Goal: Contribute content: Add original content to the website for others to see

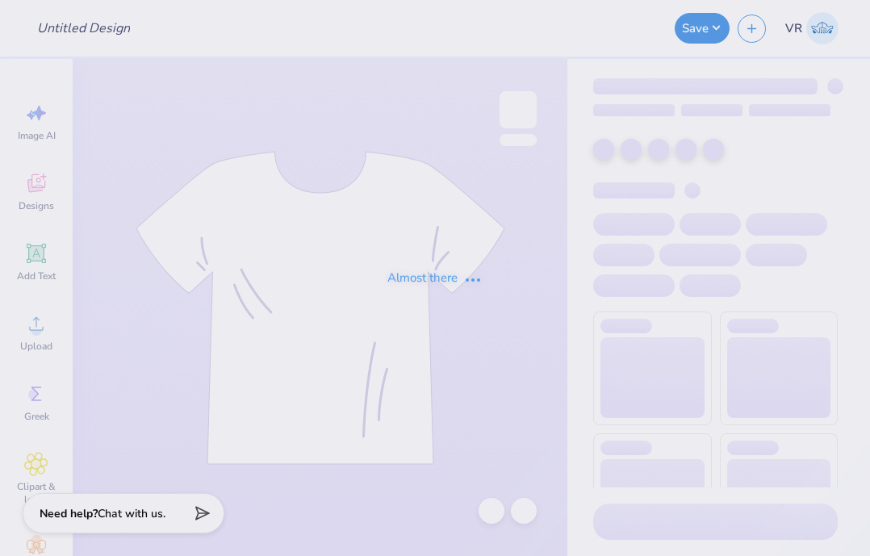
type input "Vollin' 26 Championship Shirt"
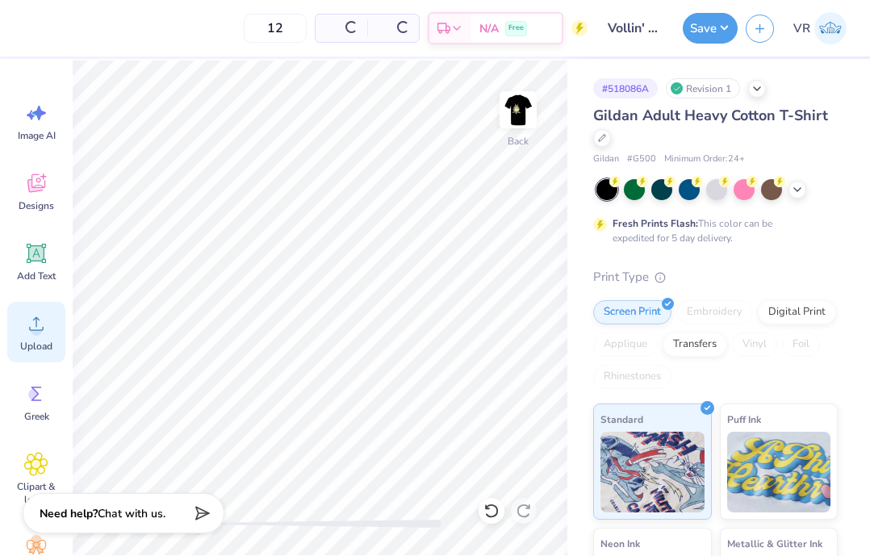
click at [49, 330] on div "Upload" at bounding box center [36, 332] width 58 height 61
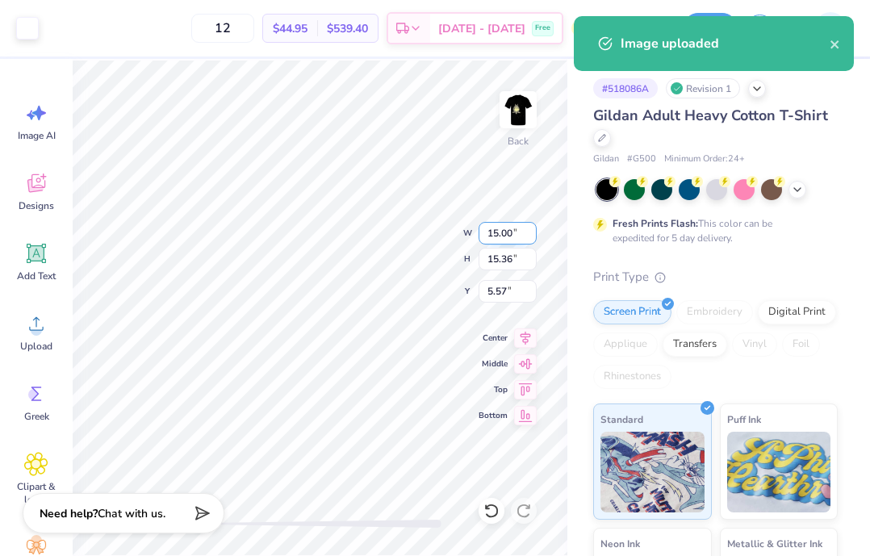
click at [491, 240] on input "15.00" at bounding box center [507, 233] width 58 height 23
type input "3.50"
type input "3.58"
type input "11.46"
click at [513, 263] on input "3.58" at bounding box center [507, 259] width 58 height 23
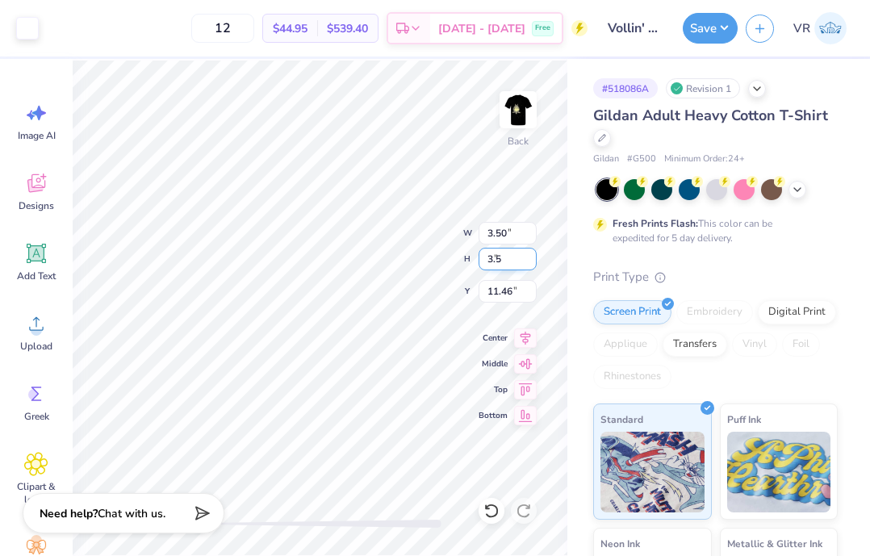
type input "3.5"
type input "3.42"
type input "3.50"
type input "11.50"
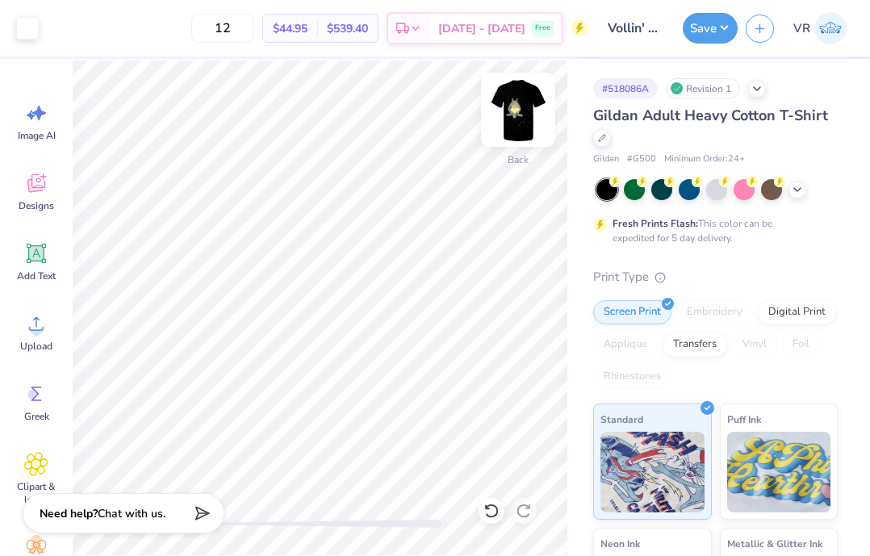
click at [537, 94] on img at bounding box center [518, 109] width 65 height 65
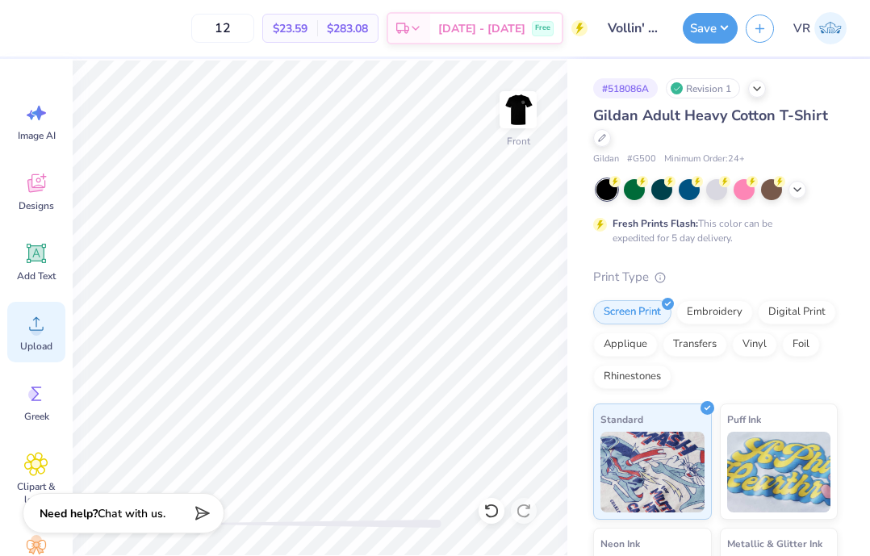
click at [23, 324] on div "Upload" at bounding box center [36, 332] width 58 height 61
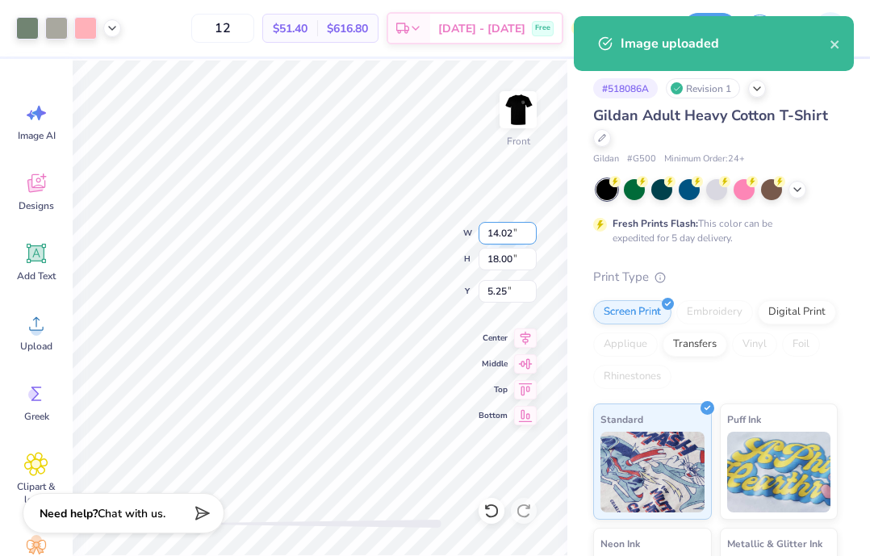
click at [492, 236] on input "14.02" at bounding box center [507, 233] width 58 height 23
type input "12.50"
type input "16.04"
type input "6.23"
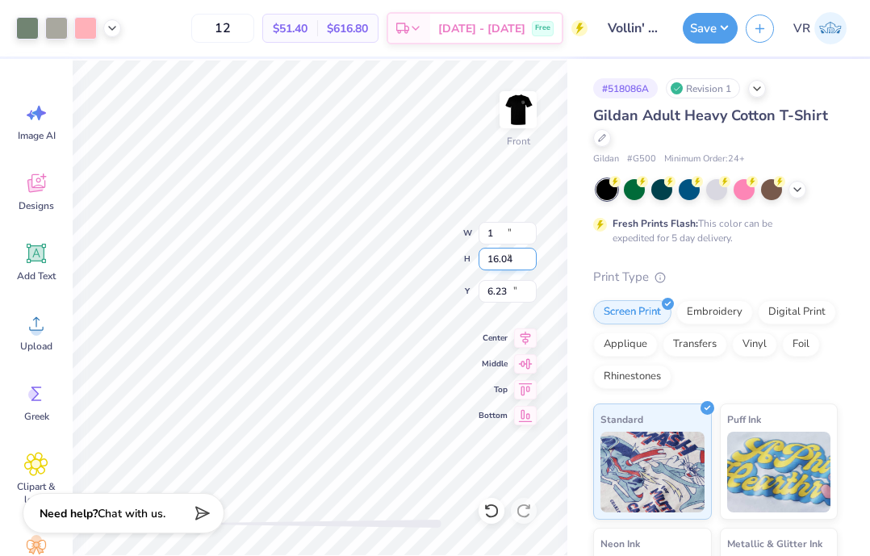
type input "1.00"
type input "1.28"
type input "13.61"
type input "15"
type input "11.69"
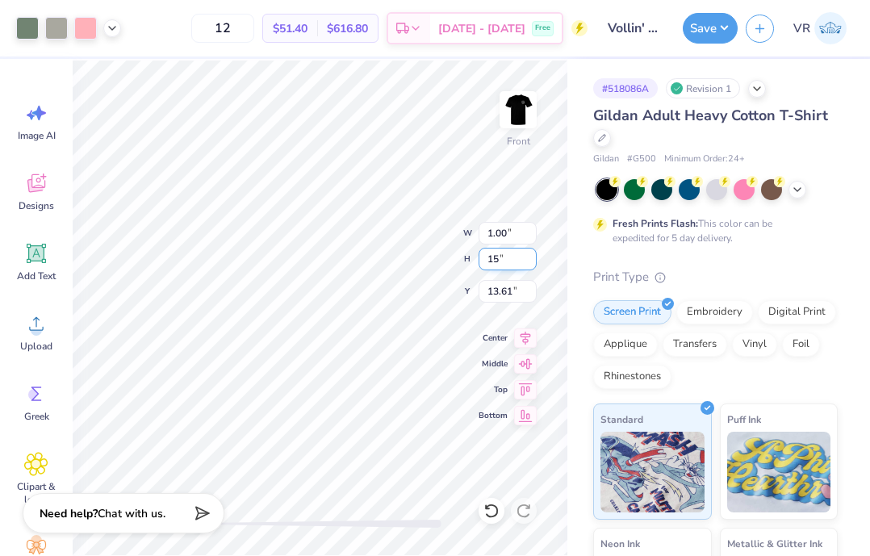
type input "15.00"
click at [499, 286] on input "6.75" at bounding box center [507, 291] width 58 height 23
type input "3"
click at [108, 22] on icon at bounding box center [112, 26] width 13 height 13
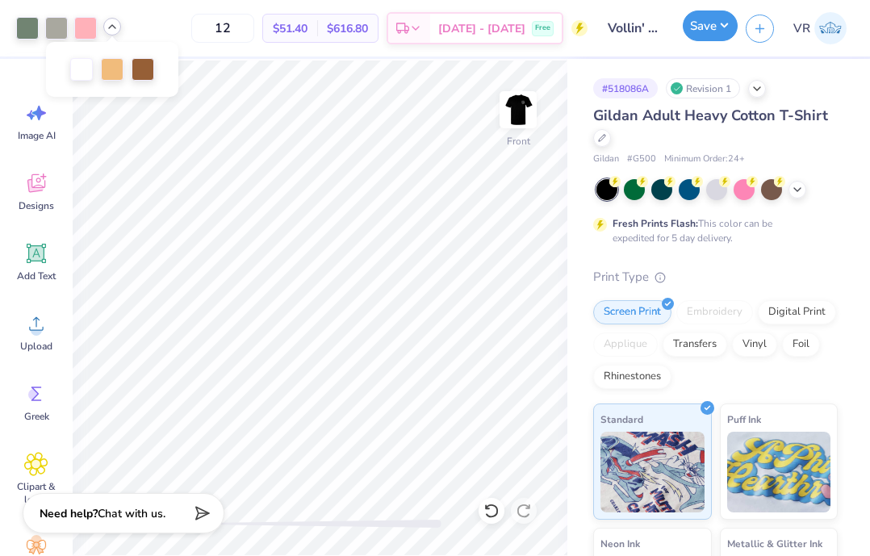
click at [695, 29] on button "Save" at bounding box center [710, 25] width 55 height 31
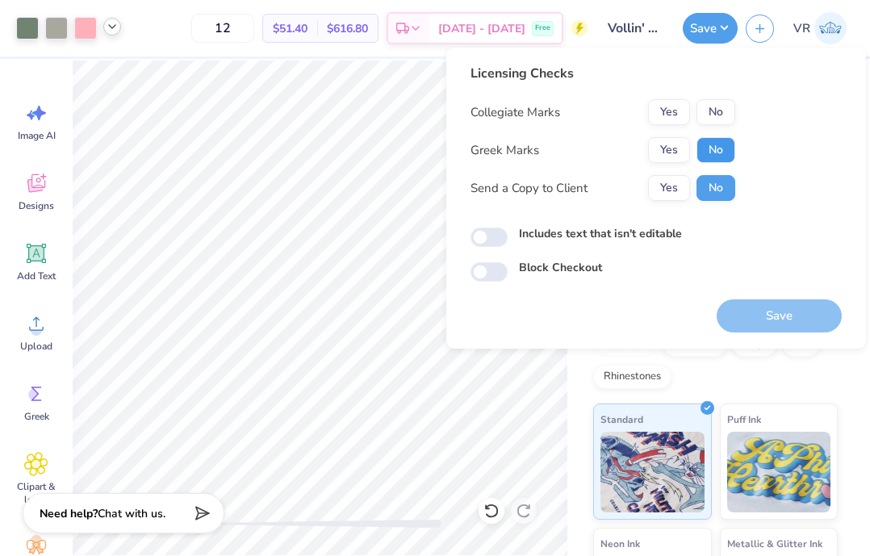
click at [733, 144] on button "No" at bounding box center [715, 150] width 39 height 26
click at [729, 119] on button "No" at bounding box center [715, 112] width 39 height 26
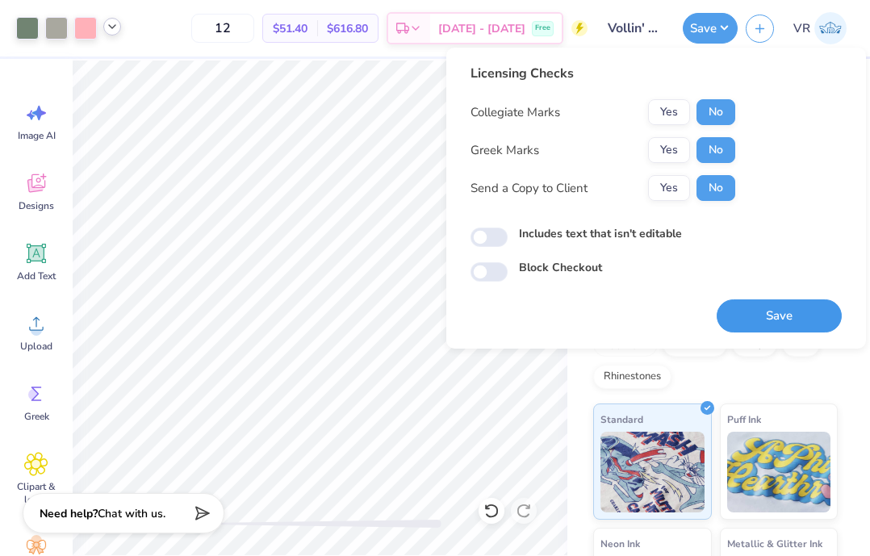
click at [767, 307] on button "Save" at bounding box center [778, 315] width 125 height 33
